Goal: Check status: Check status

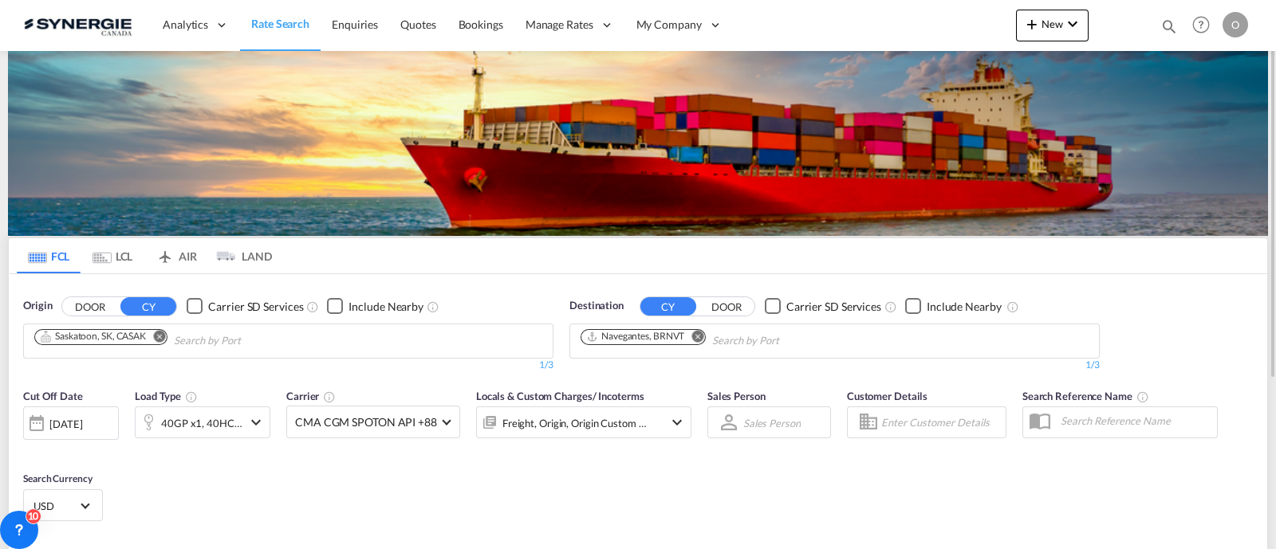
click at [1165, 24] on md-icon "icon-magnify" at bounding box center [1169, 27] width 18 height 18
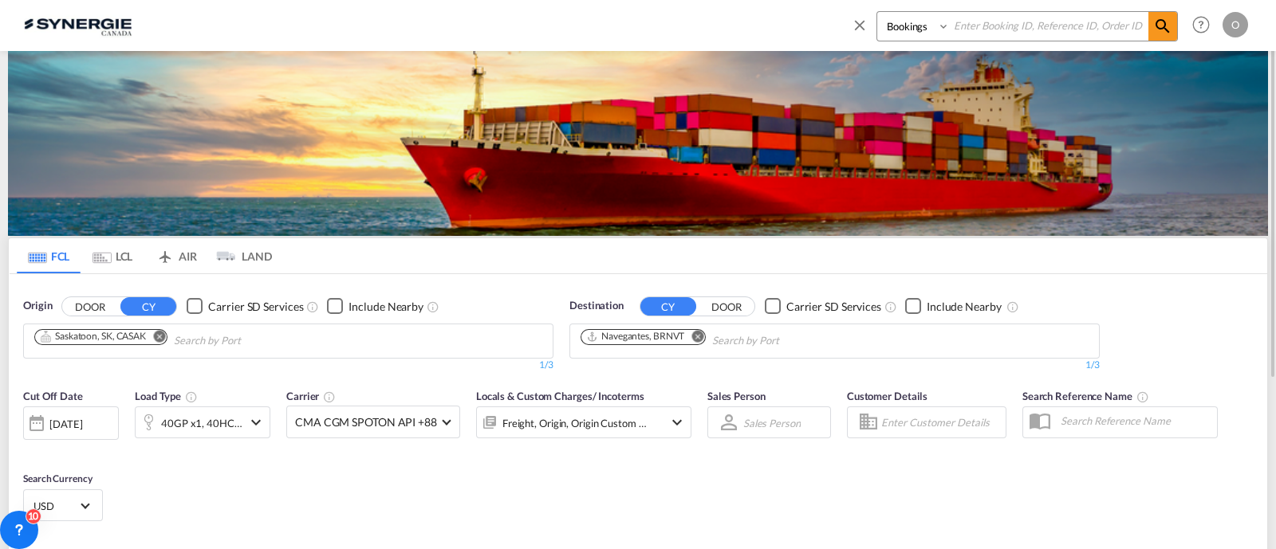
click at [895, 34] on select "Bookings Quotes Enquiries" at bounding box center [915, 26] width 76 height 29
select select "Quotes"
click at [877, 12] on select "Bookings Quotes Enquiries" at bounding box center [915, 26] width 76 height 29
click at [997, 33] on input at bounding box center [1049, 26] width 199 height 28
paste input "SYC000013400"
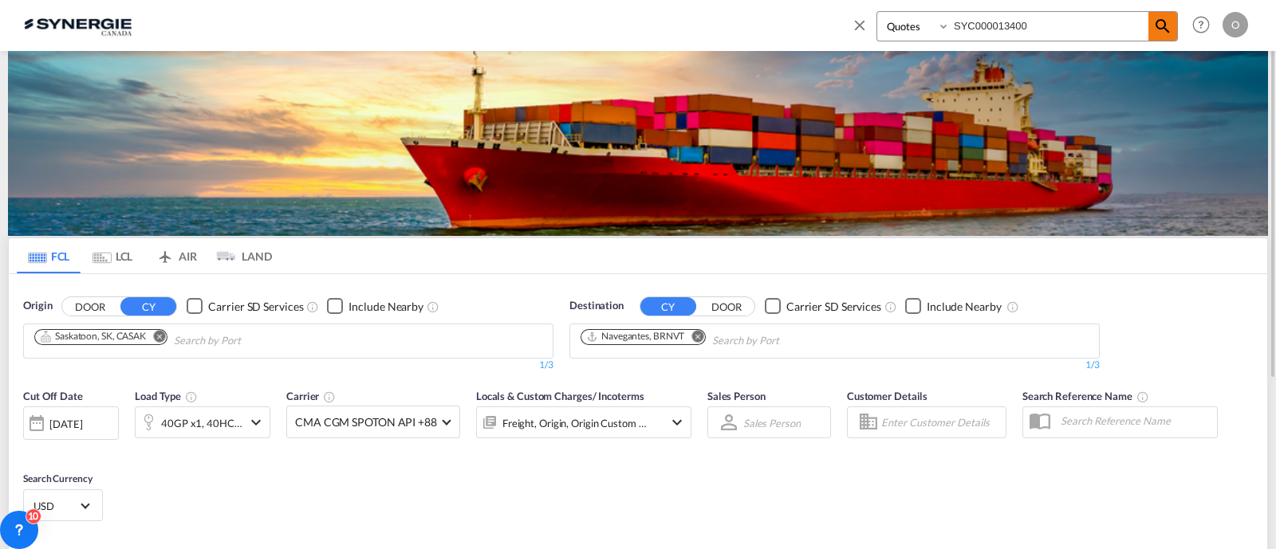
type input "SYC000013400"
click at [1165, 26] on md-icon "icon-magnify" at bounding box center [1162, 26] width 19 height 19
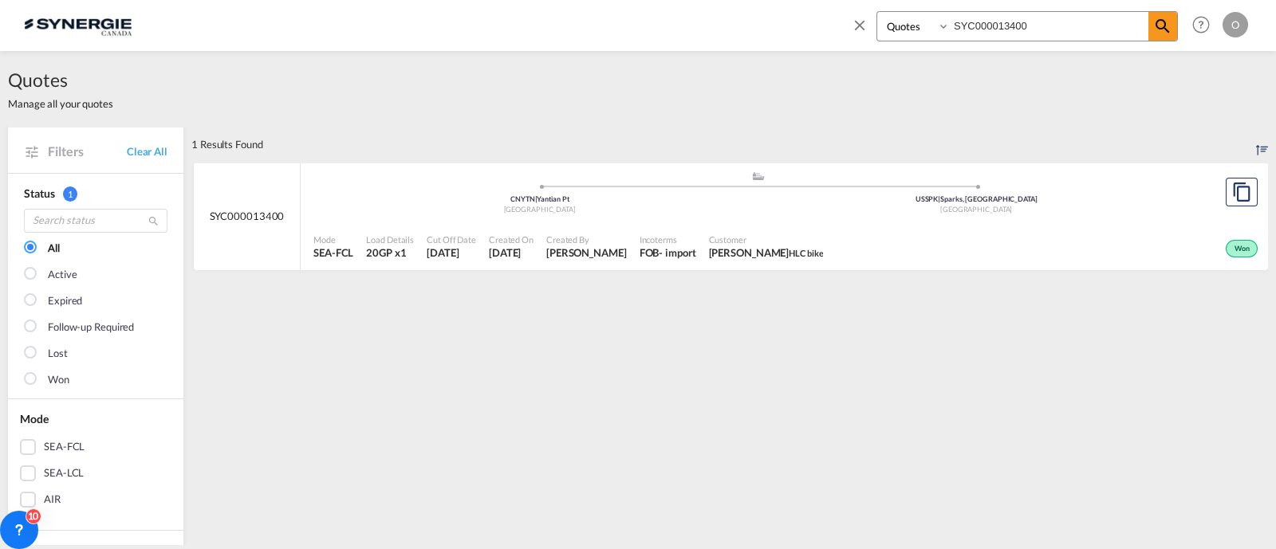
click at [659, 257] on div "FOB" at bounding box center [649, 253] width 20 height 14
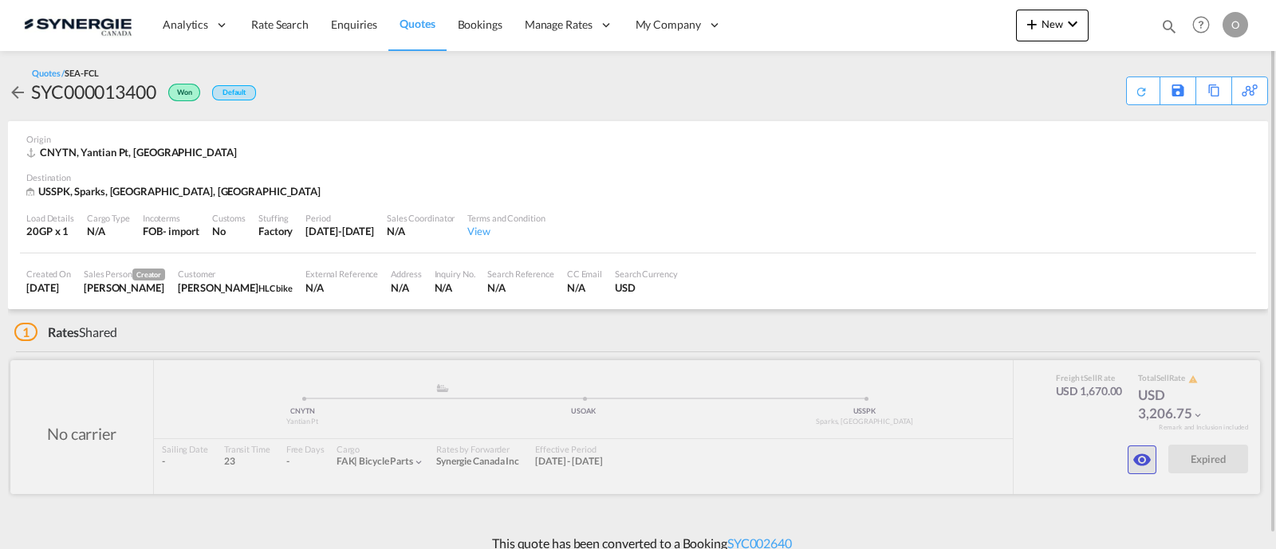
click at [1131, 452] on button "button" at bounding box center [1141, 460] width 29 height 29
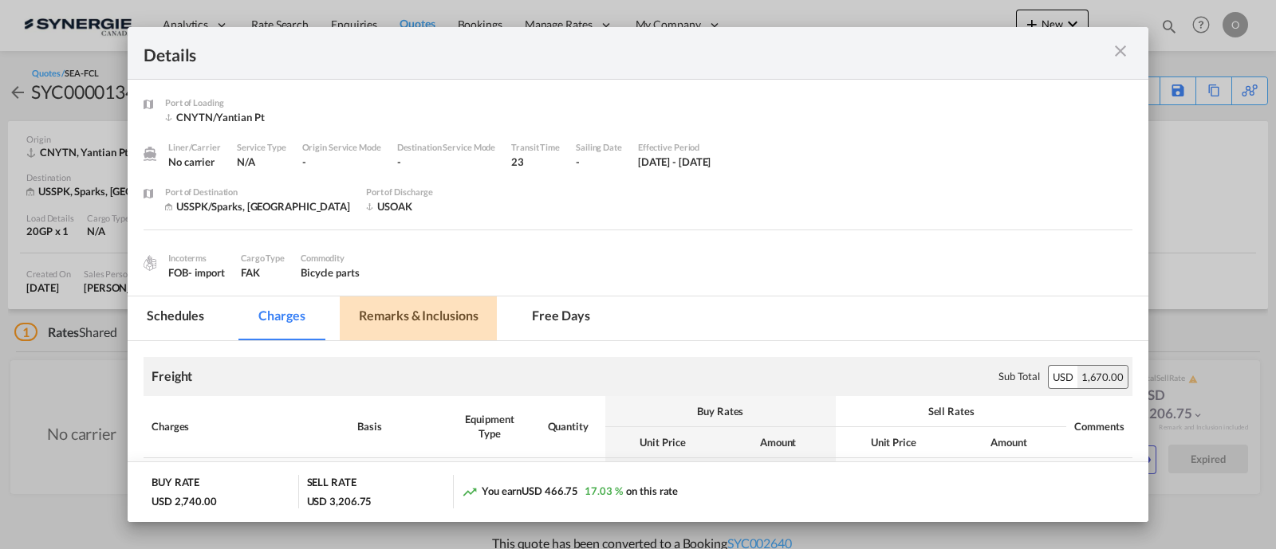
click at [447, 320] on md-tab-item "Remarks & Inclusions" at bounding box center [418, 319] width 157 height 44
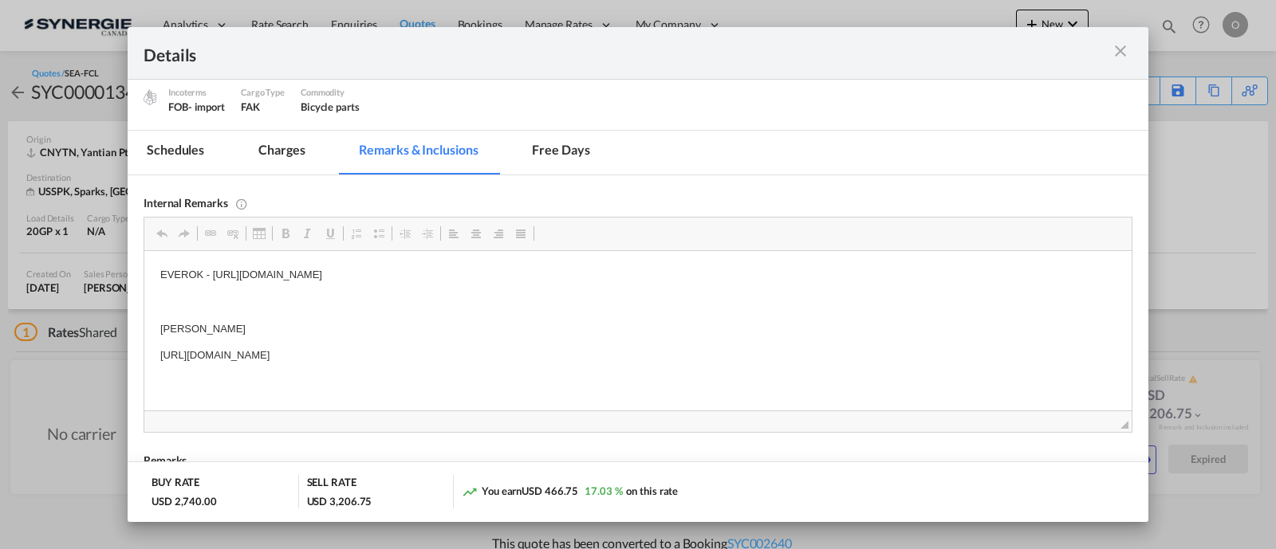
scroll to position [199, 0]
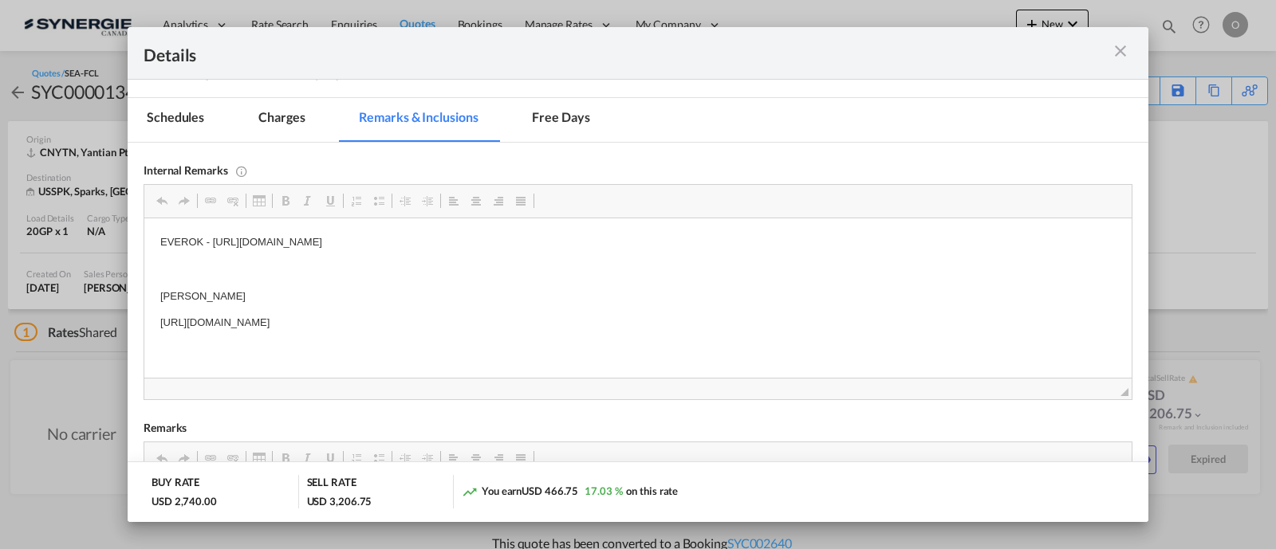
drag, startPoint x: 598, startPoint y: 326, endPoint x: 545, endPoint y: 327, distance: 52.6
drag, startPoint x: 592, startPoint y: 324, endPoint x: 152, endPoint y: 329, distance: 440.2
click at [152, 329] on html "EVEROK - [URL][DOMAIN_NAME] [PERSON_NAME] [URL][DOMAIN_NAME]" at bounding box center [637, 282] width 987 height 129
click at [191, 337] on span "Copy" at bounding box center [190, 339] width 13 height 13
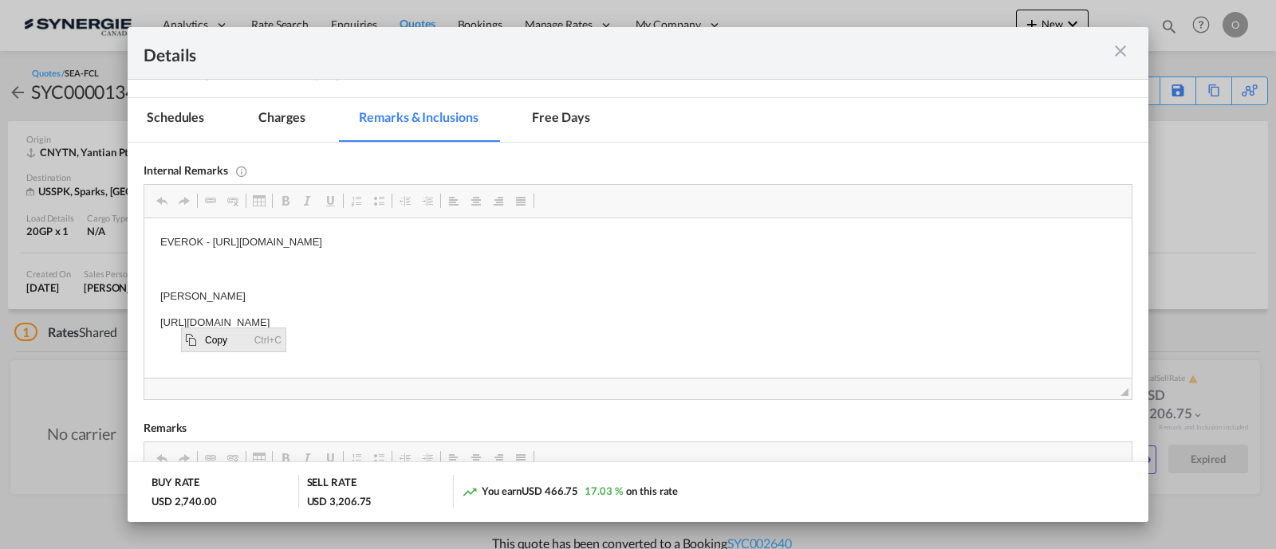
copy p "[URL][DOMAIN_NAME]"
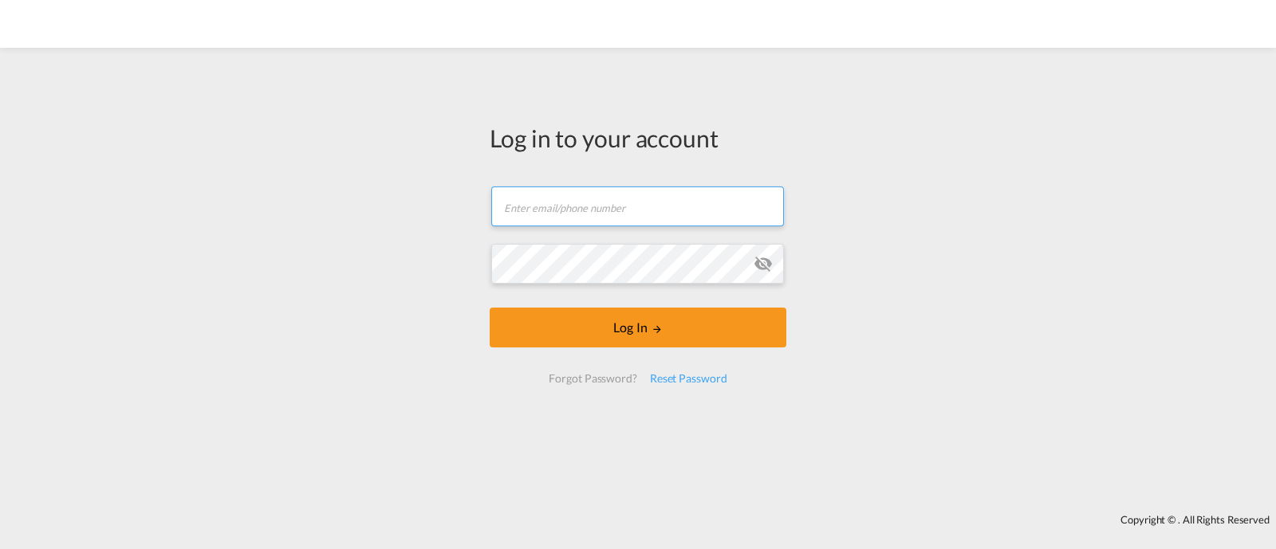
type input "[EMAIL_ADDRESS][DOMAIN_NAME]"
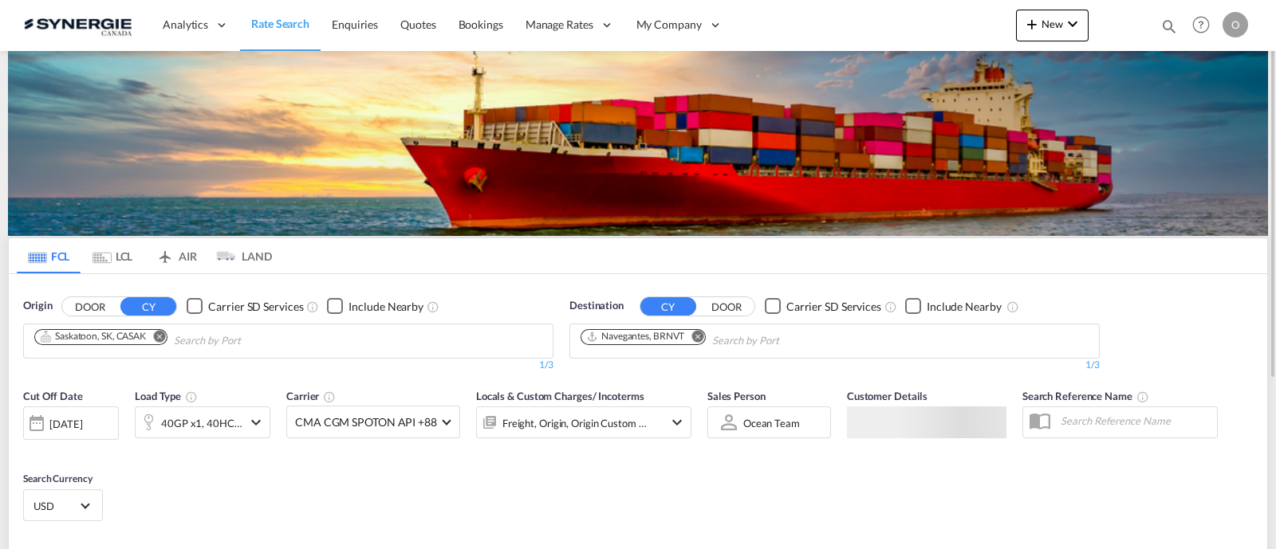
click at [1167, 26] on md-icon "icon-magnify" at bounding box center [1169, 27] width 18 height 18
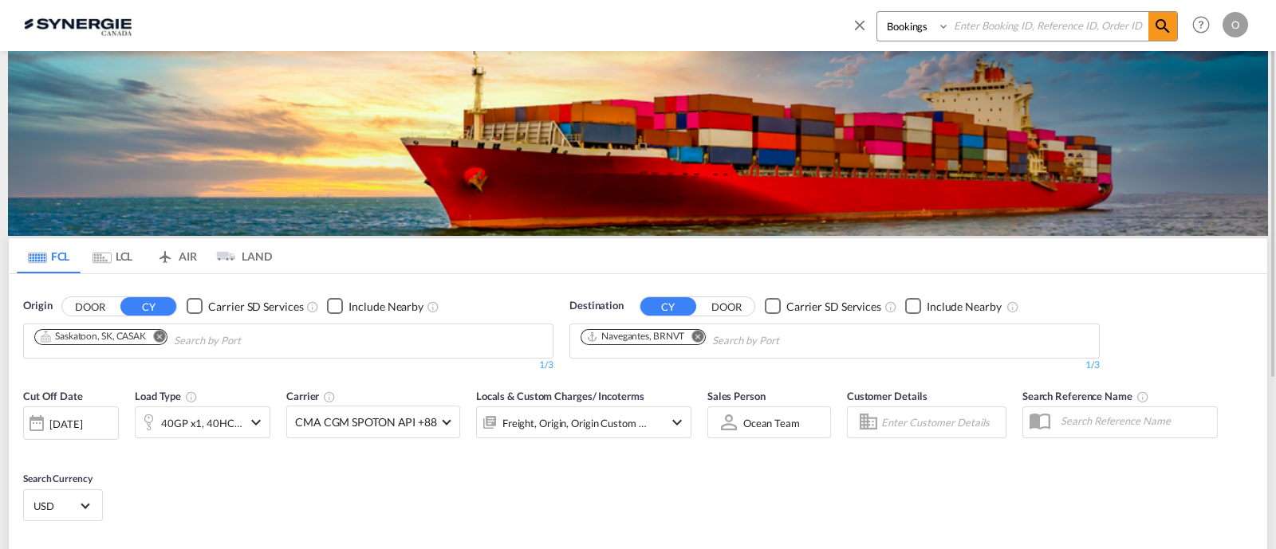
click at [932, 34] on select "Bookings Quotes Enquiries" at bounding box center [915, 26] width 76 height 29
select select "Quotes"
click at [877, 12] on select "Bookings Quotes Enquiries" at bounding box center [915, 26] width 76 height 29
click at [989, 27] on input at bounding box center [1049, 26] width 199 height 28
paste input "SYC000012312"
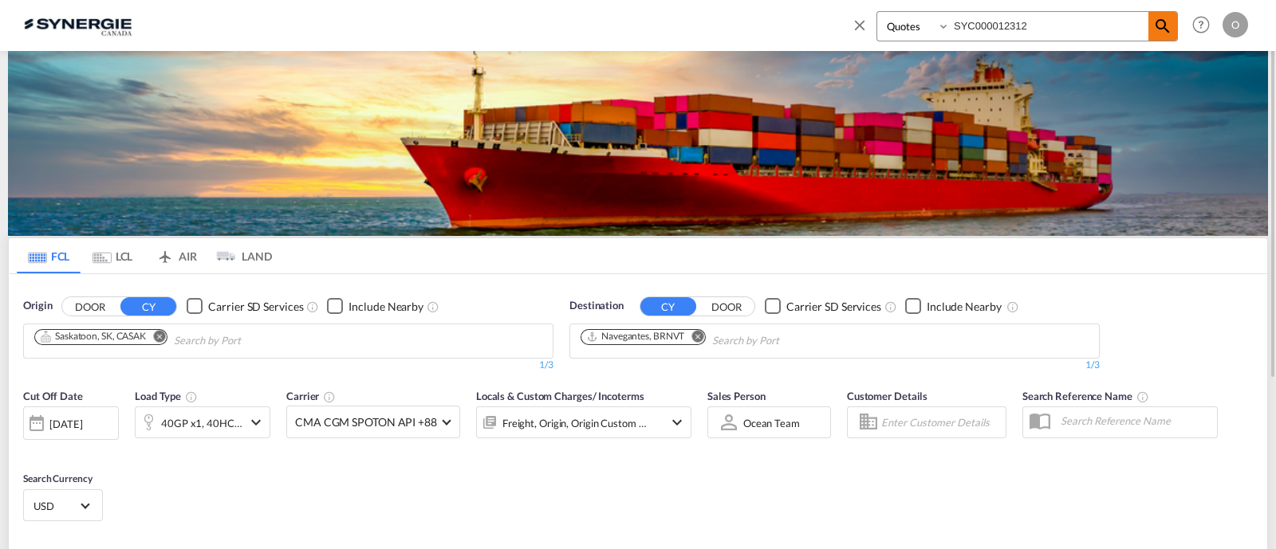
type input "SYC000012312"
click at [1170, 22] on md-icon "icon-magnify" at bounding box center [1162, 26] width 19 height 19
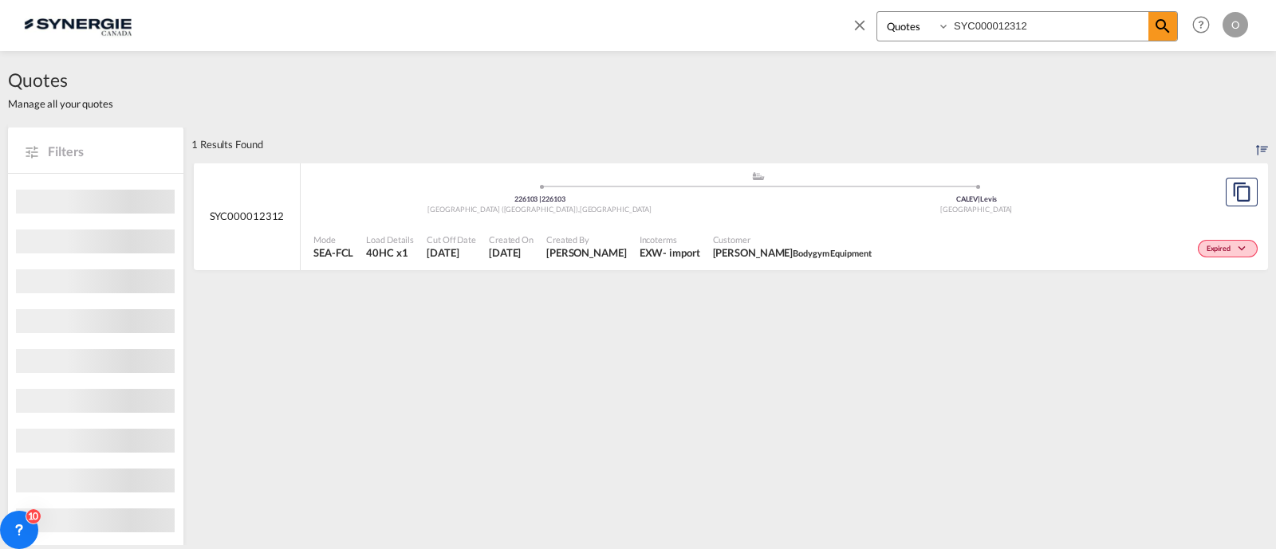
click at [762, 249] on span "Vincent Lehoux Bodygym Equipment" at bounding box center [792, 253] width 159 height 14
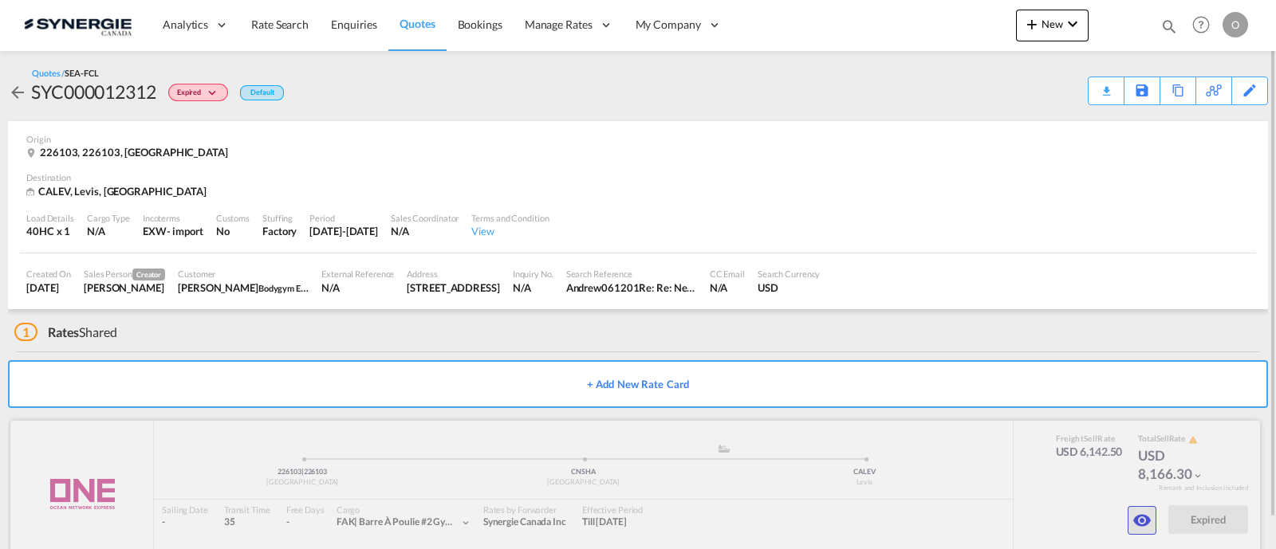
click at [1145, 520] on md-icon "icon-eye" at bounding box center [1141, 520] width 19 height 19
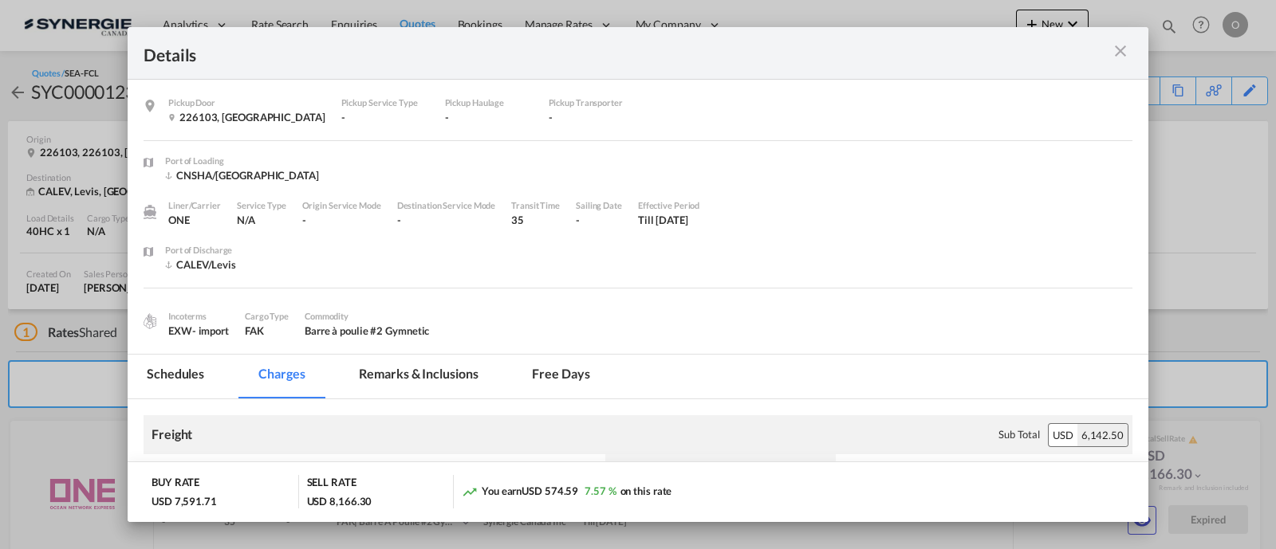
click at [430, 376] on md-tab-item "Remarks & Inclusions" at bounding box center [418, 377] width 157 height 44
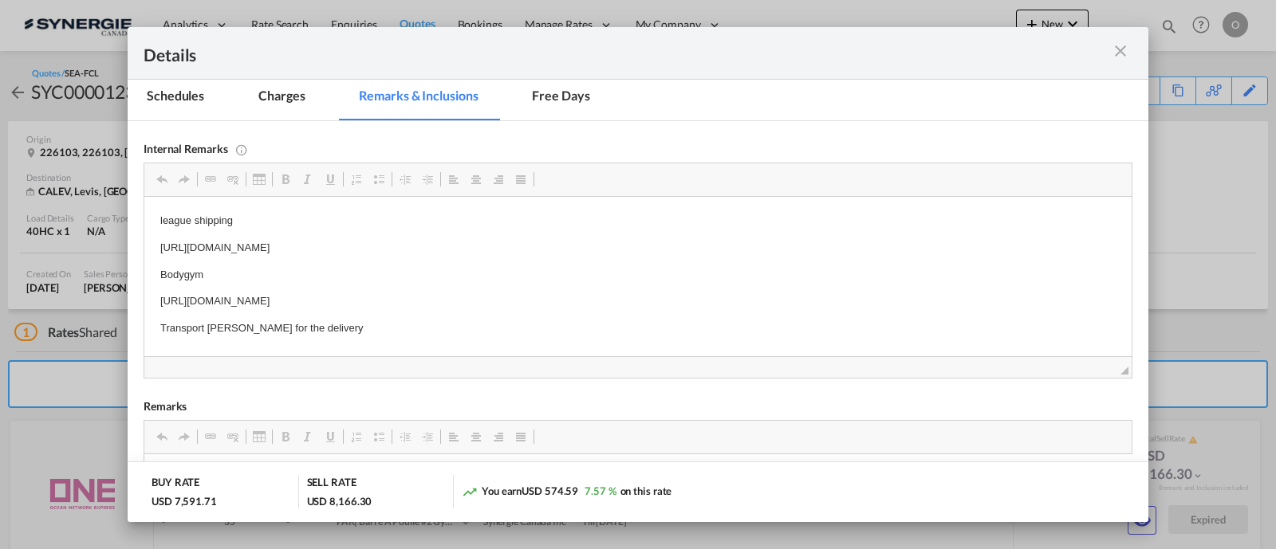
scroll to position [266, 0]
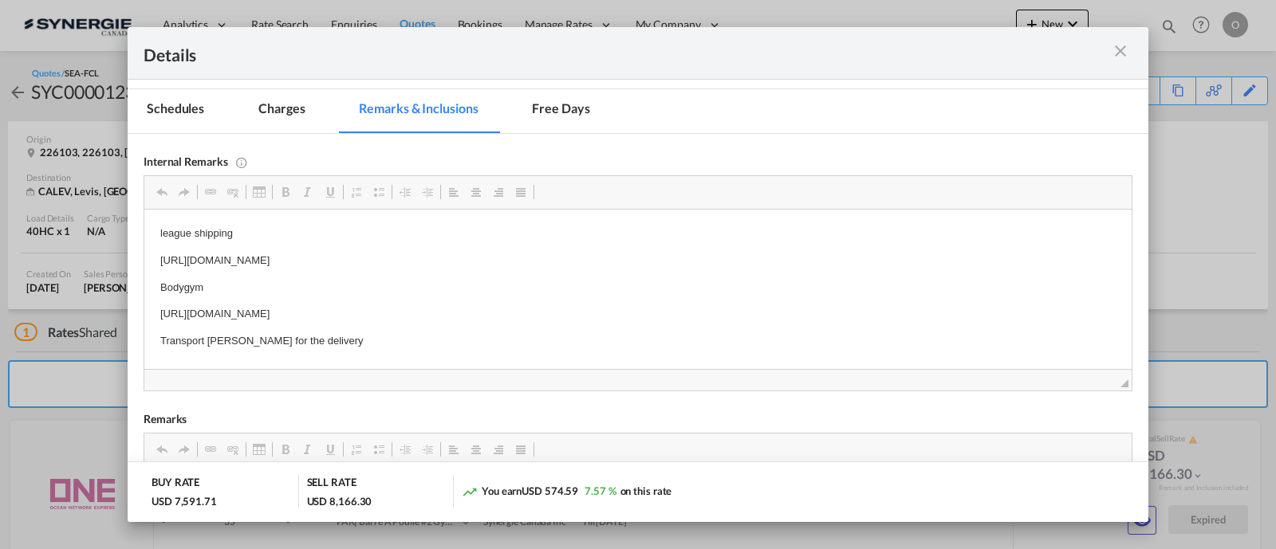
click at [1127, 49] on md-icon "icon-close m-3 fg-AAA8AD cursor" at bounding box center [1120, 50] width 19 height 19
